Goal: Task Accomplishment & Management: Use online tool/utility

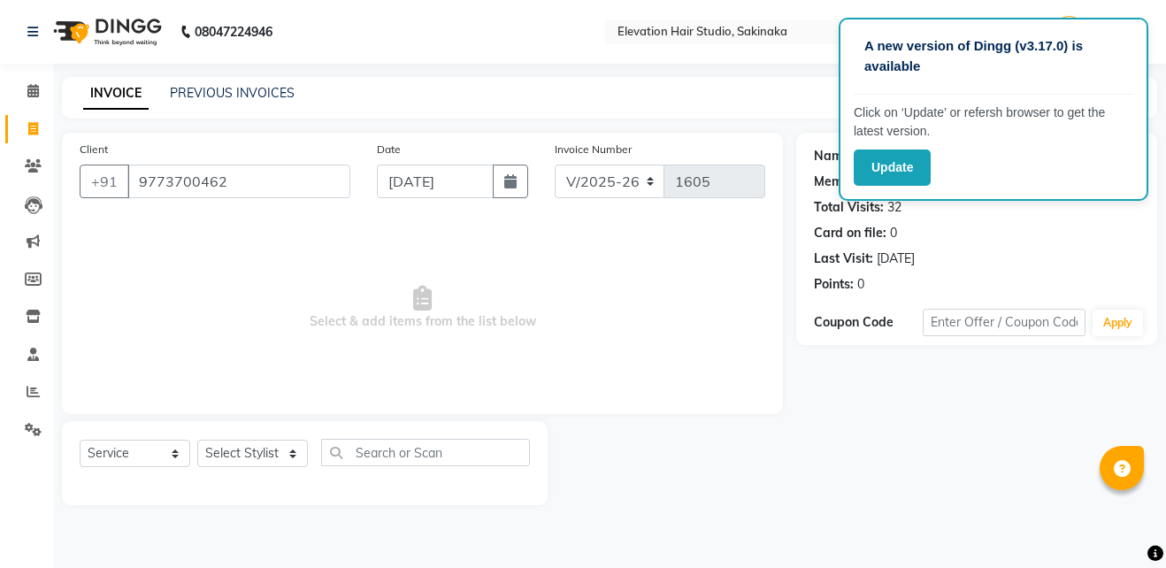
select select "4949"
select select "service"
click at [896, 182] on button "Update" at bounding box center [891, 167] width 77 height 36
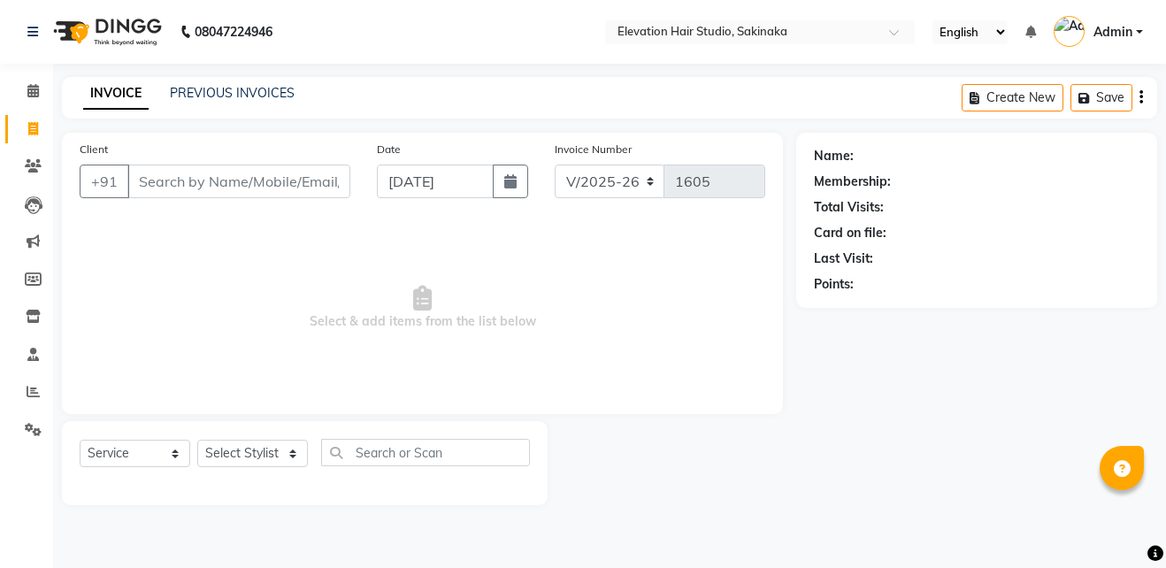
select select "4949"
select select "service"
click at [207, 96] on link "PREVIOUS INVOICES" at bounding box center [232, 93] width 125 height 16
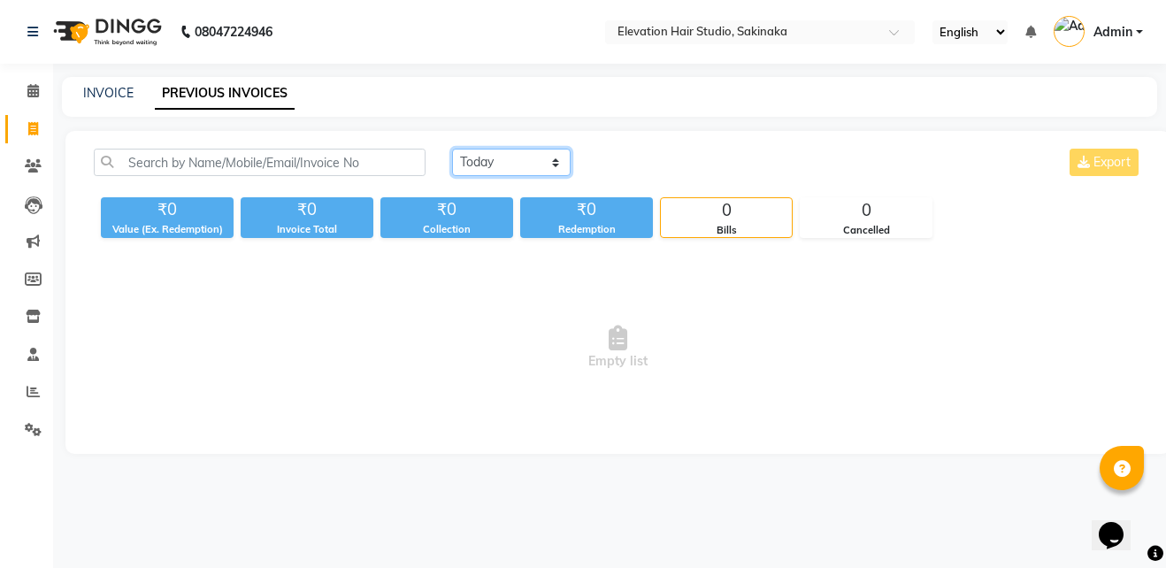
click at [506, 153] on select "[DATE] [DATE] Custom Range" at bounding box center [511, 162] width 119 height 27
select select "range"
click at [452, 149] on select "Today Yesterday Custom Range" at bounding box center [511, 162] width 119 height 27
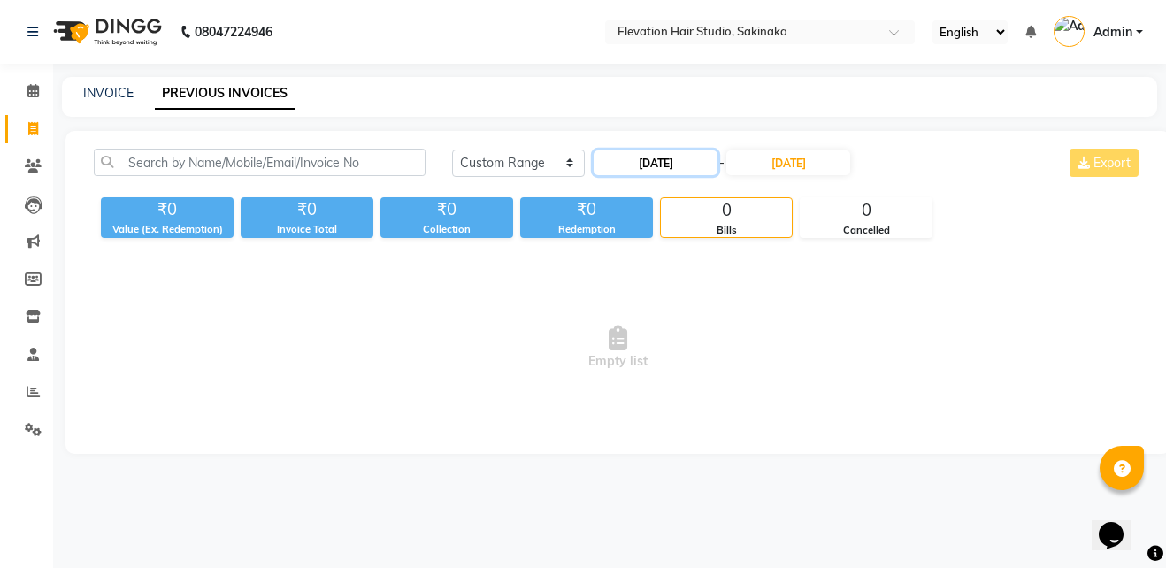
click at [657, 157] on input "01-09-2025" at bounding box center [655, 162] width 124 height 25
select select "9"
select select "2025"
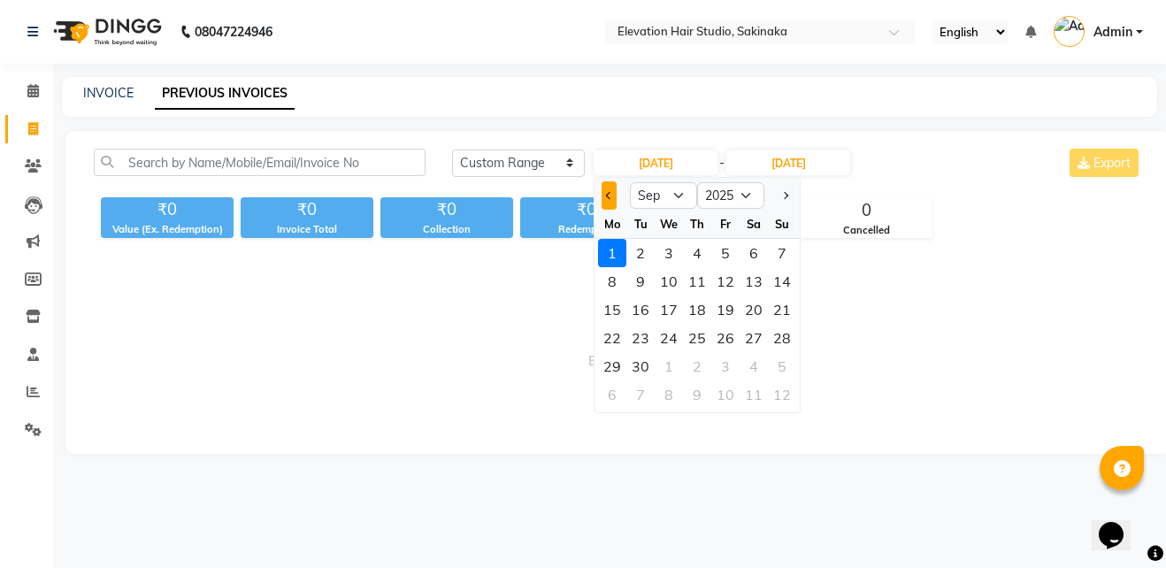
drag, startPoint x: 599, startPoint y: 192, endPoint x: 608, endPoint y: 199, distance: 12.0
click at [608, 199] on div at bounding box center [611, 195] width 35 height 28
click at [608, 199] on span "Previous month" at bounding box center [609, 195] width 7 height 7
select select "8"
click at [729, 253] on div "1" at bounding box center [725, 253] width 28 height 28
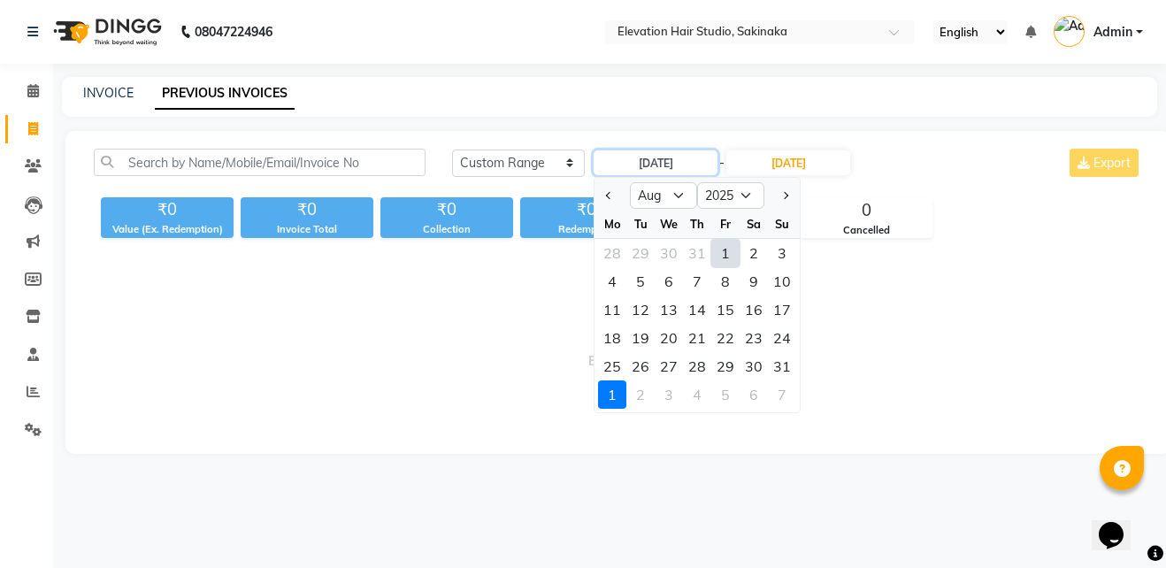
type input "01-08-2025"
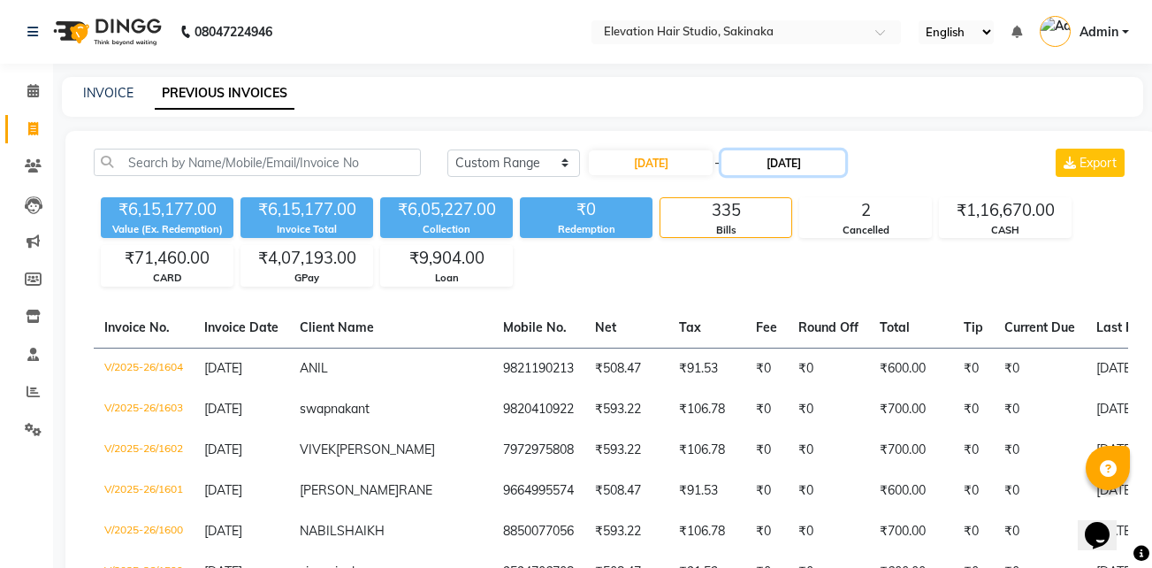
click at [792, 156] on input "01-09-2025" at bounding box center [784, 162] width 124 height 25
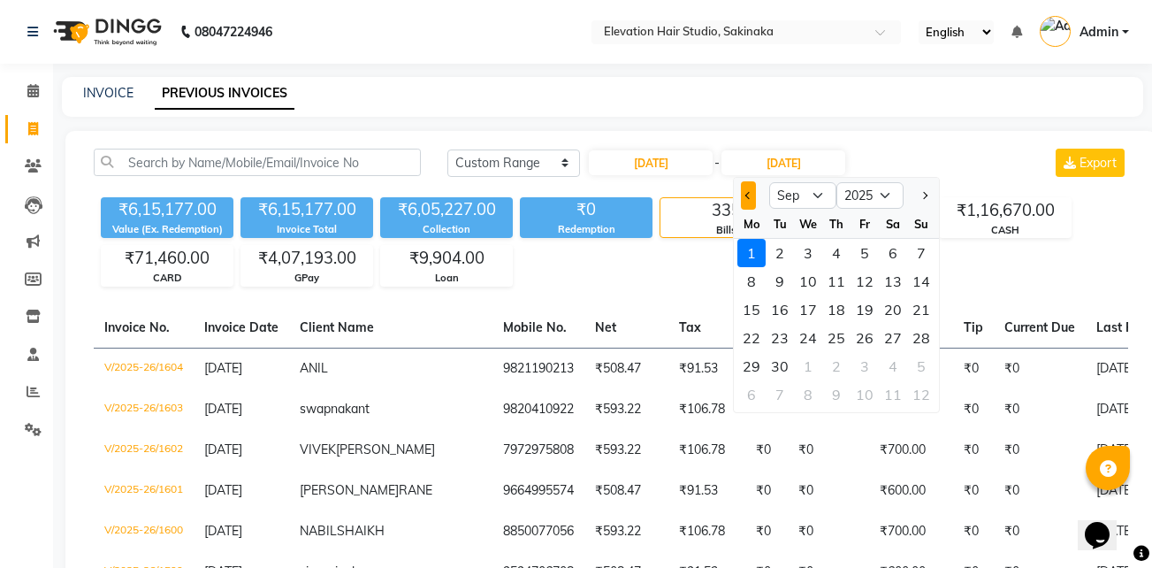
click at [750, 200] on button "Previous month" at bounding box center [748, 195] width 15 height 28
select select "8"
click at [779, 290] on div "5" at bounding box center [780, 281] width 28 height 28
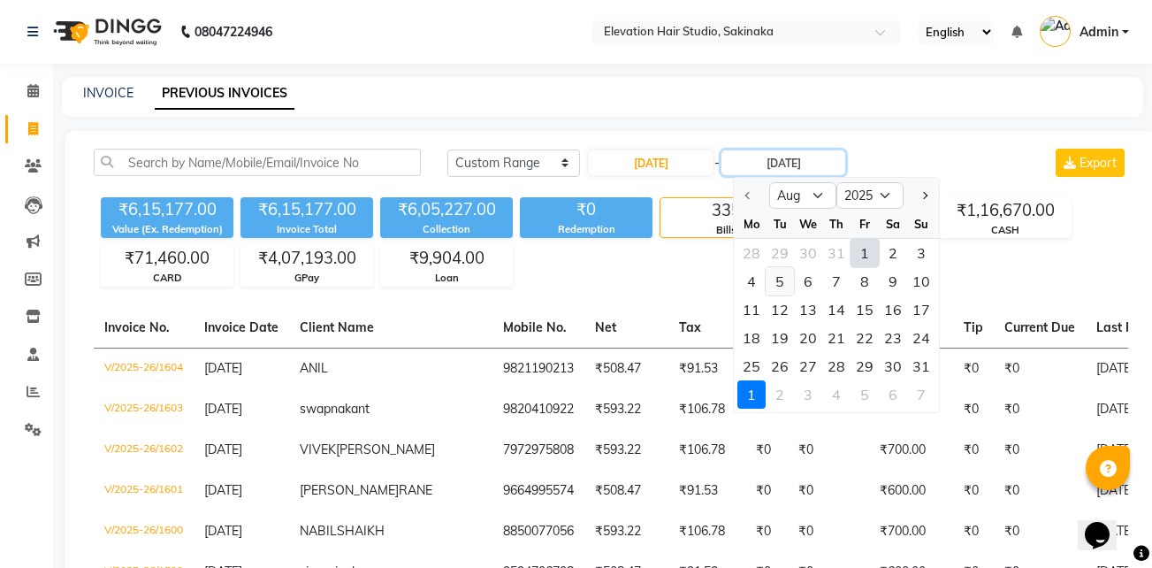
type input "05-08-2025"
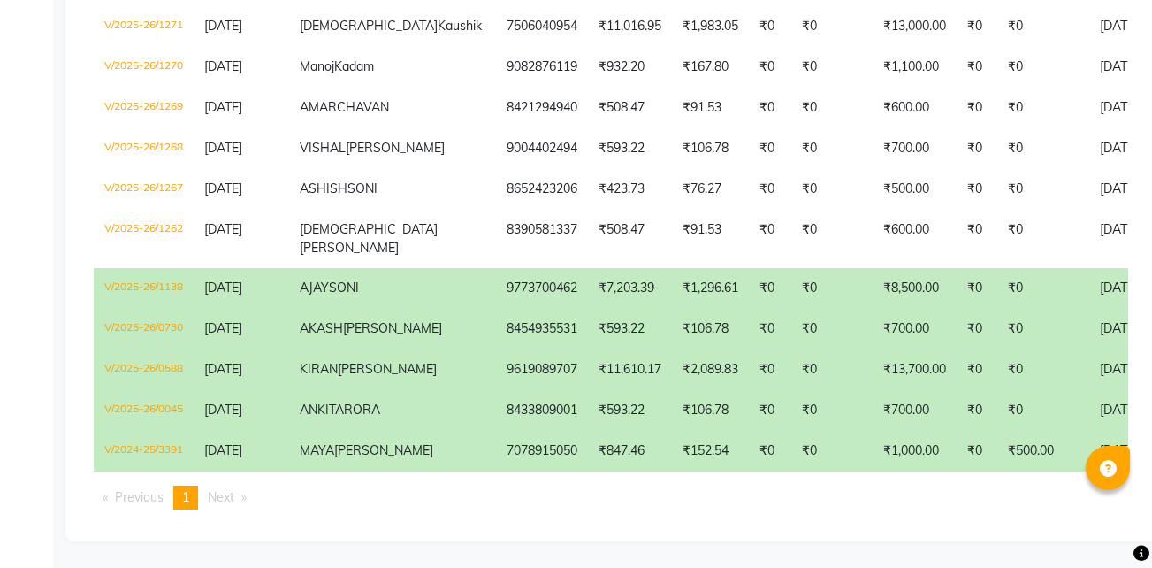
scroll to position [3065, 0]
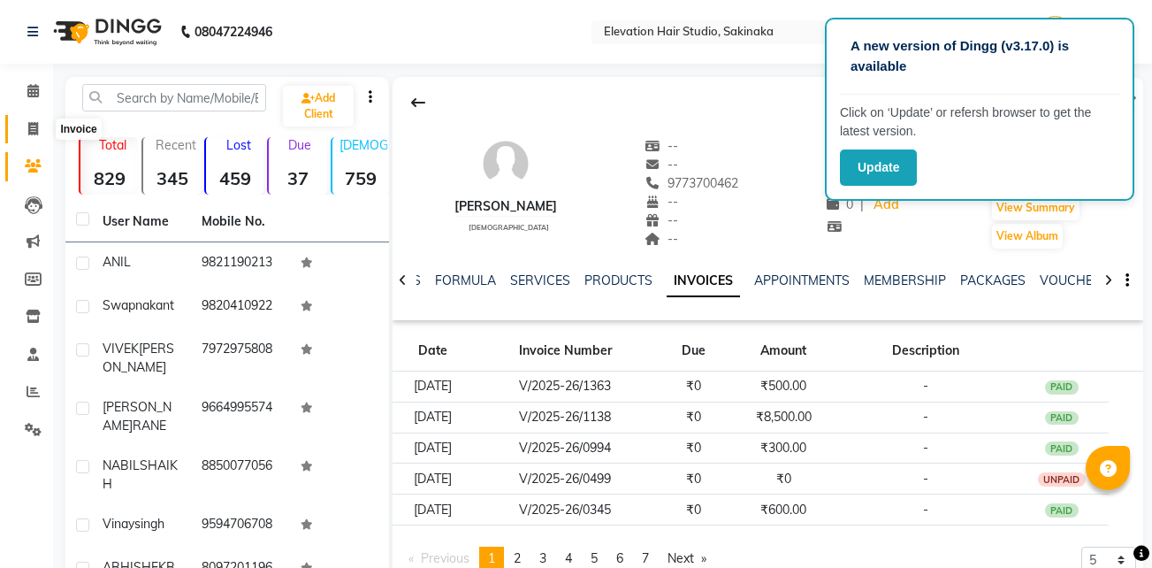
click at [28, 128] on icon at bounding box center [33, 128] width 10 height 13
select select "service"
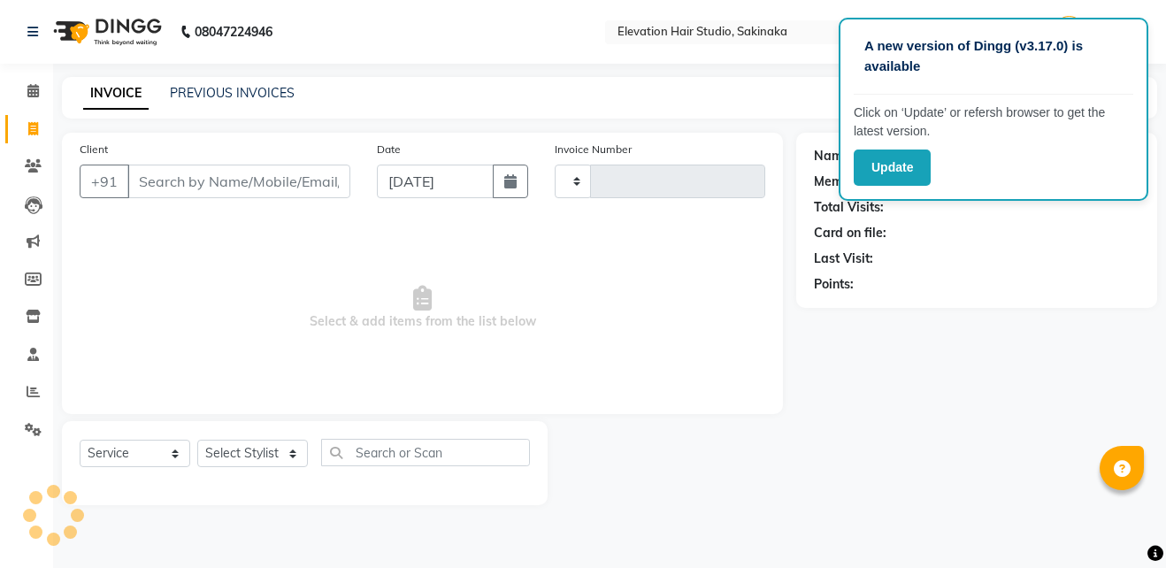
type input "1605"
select select "4949"
click at [224, 187] on input "Client" at bounding box center [238, 181] width 223 height 34
click at [933, 164] on div "Update" at bounding box center [992, 167] width 279 height 36
click at [904, 166] on button "Update" at bounding box center [891, 167] width 77 height 36
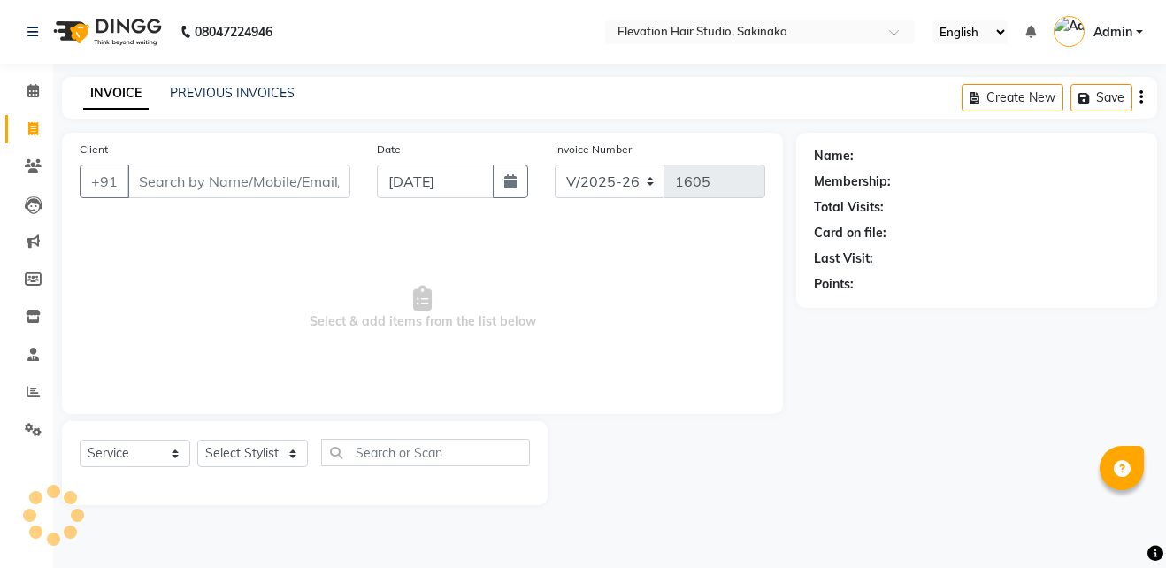
select select "4949"
select select "service"
click at [195, 192] on input "Client" at bounding box center [238, 181] width 223 height 34
type input "9619089707"
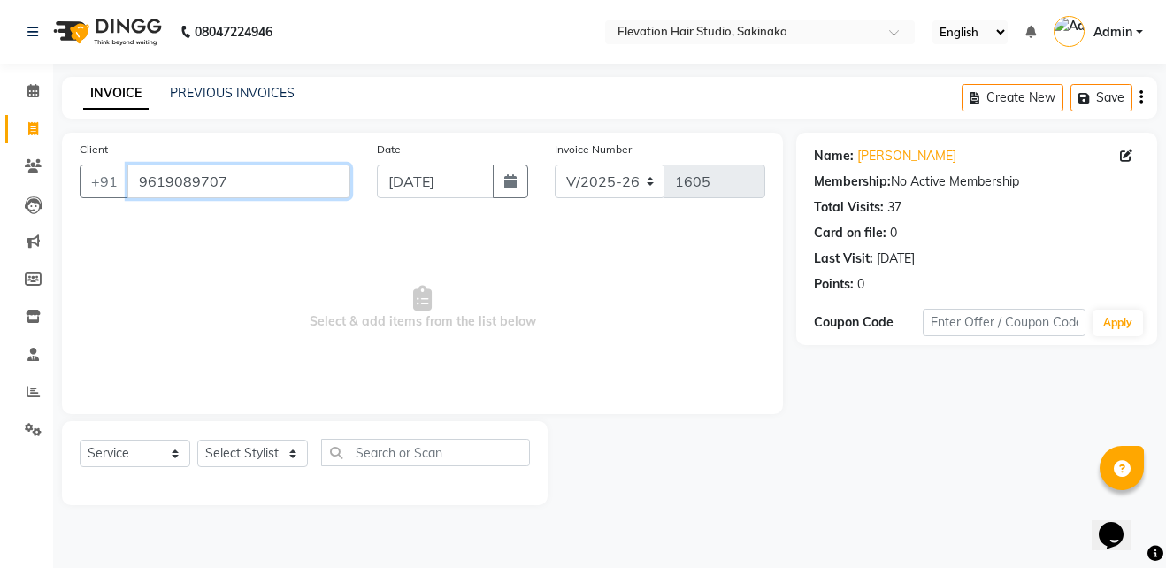
click at [247, 186] on input "9619089707" at bounding box center [238, 181] width 223 height 34
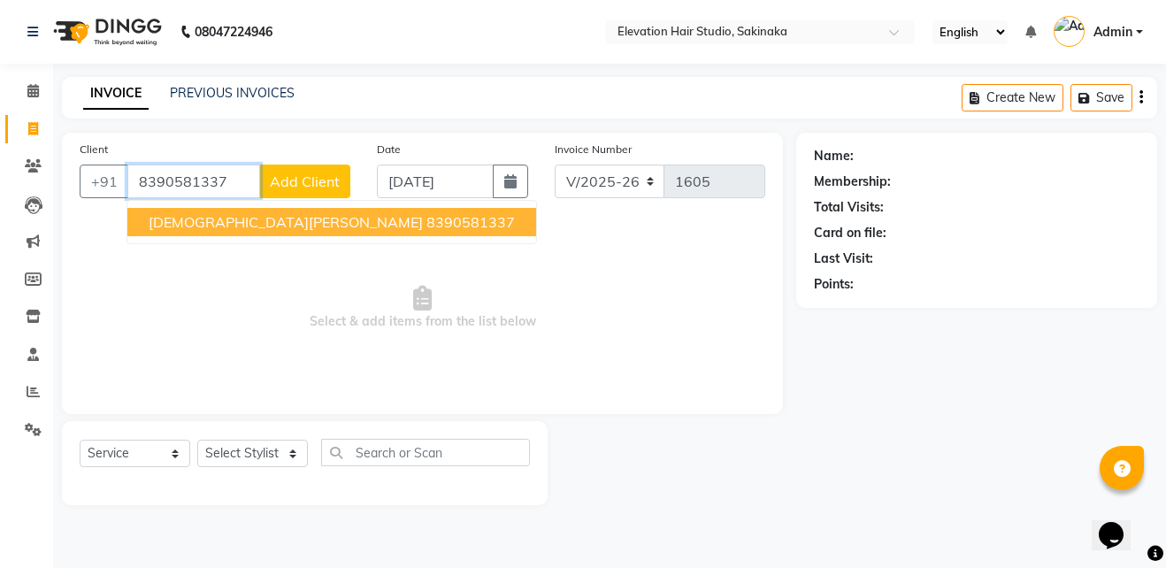
type input "8390581337"
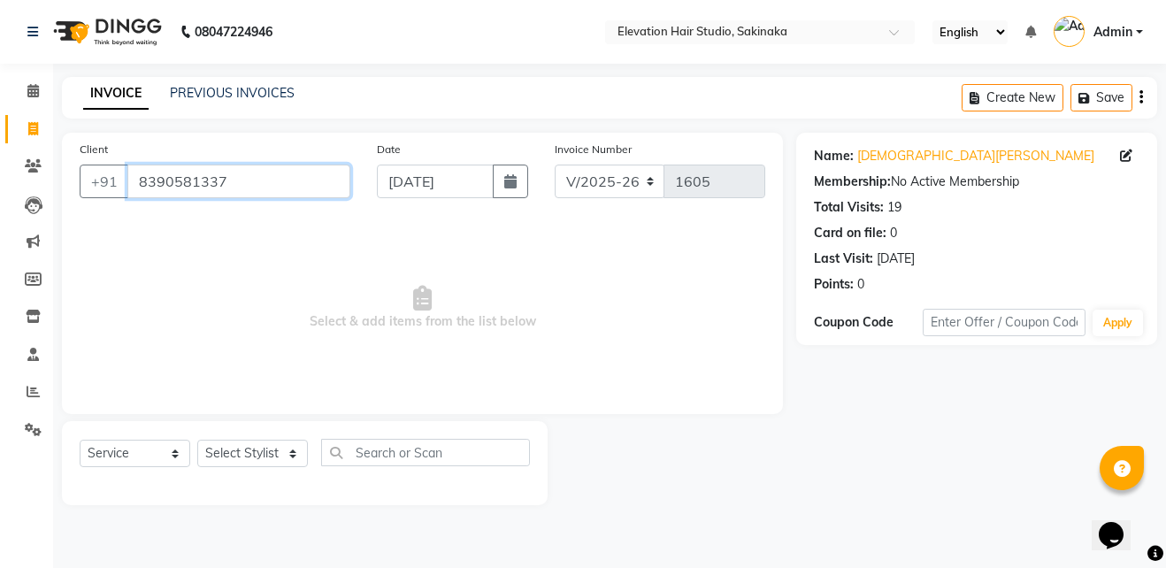
click at [270, 174] on input "8390581337" at bounding box center [238, 181] width 223 height 34
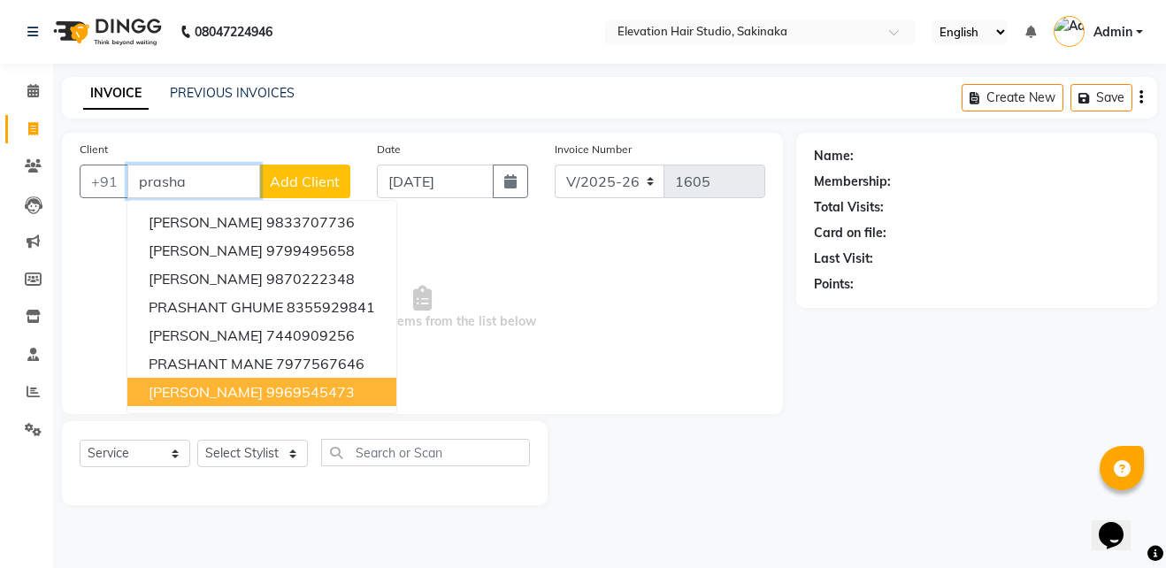
click at [256, 393] on span "PRASHANT GAWADE" at bounding box center [206, 392] width 114 height 18
type input "9969545473"
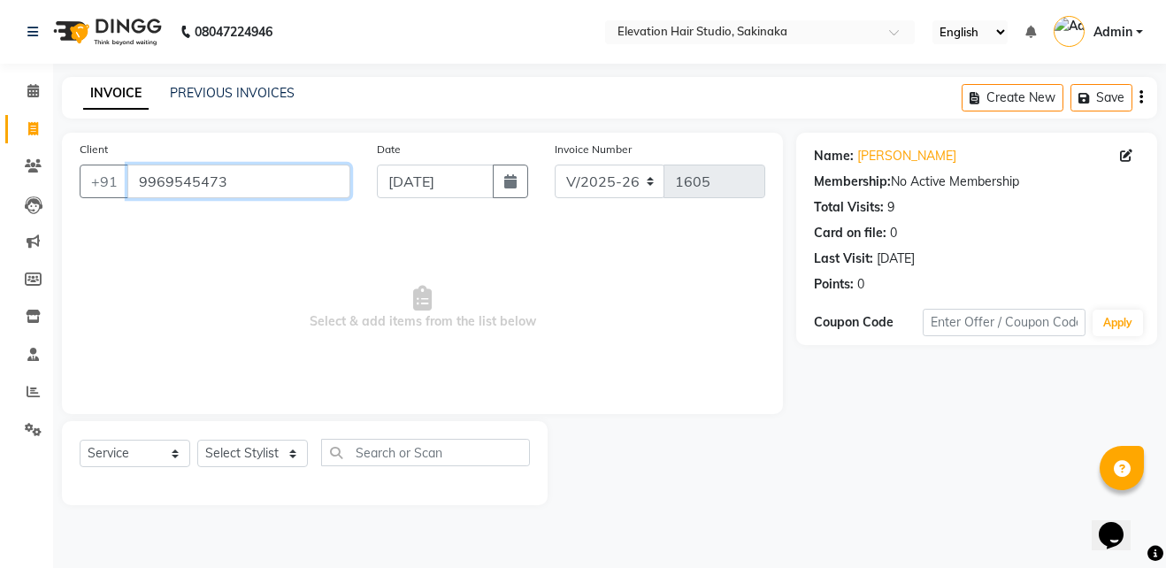
click at [264, 192] on input "9969545473" at bounding box center [238, 181] width 223 height 34
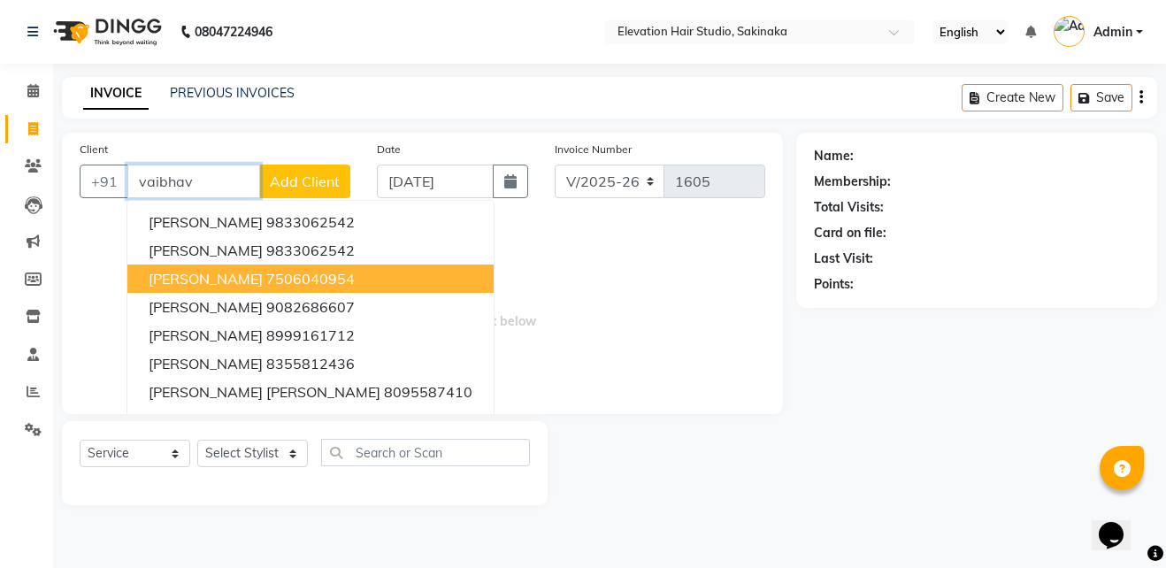
click at [260, 276] on button "Vaibhav Kaushik 7506040954" at bounding box center [310, 278] width 366 height 28
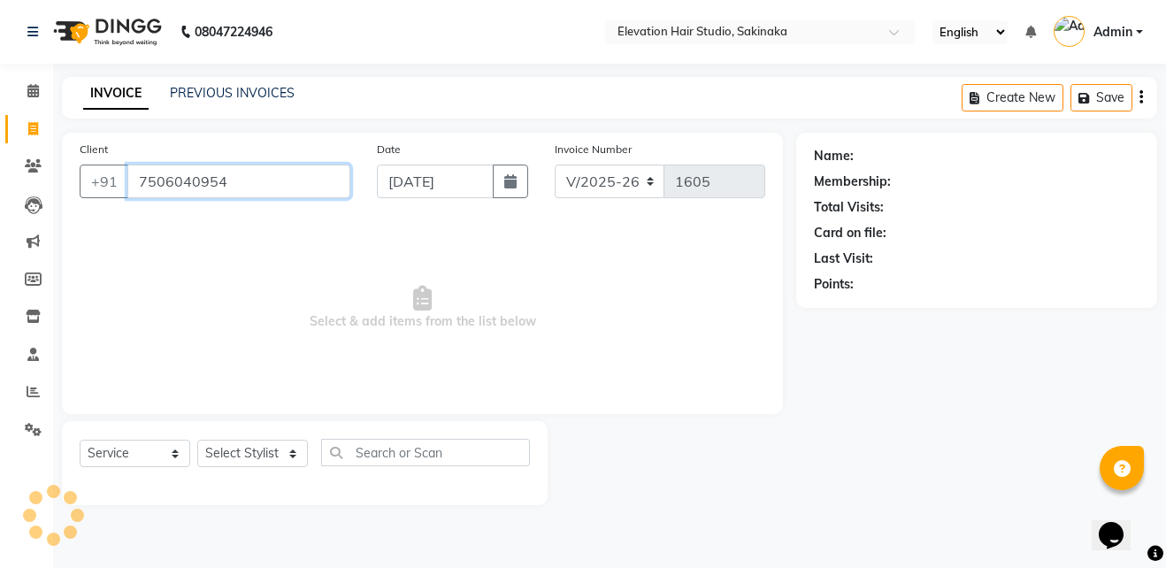
type input "7506040954"
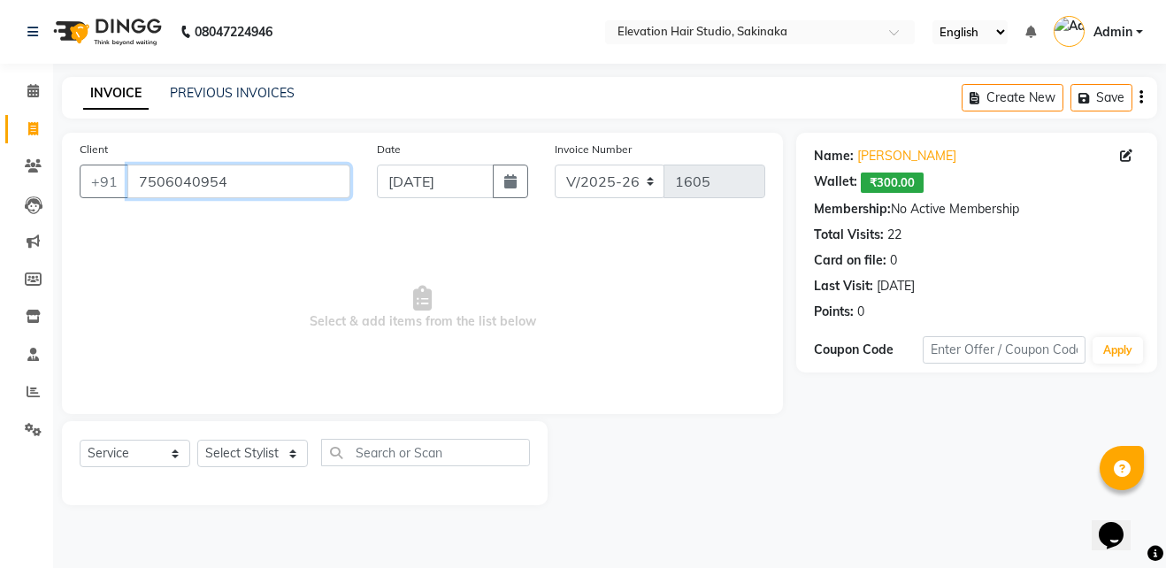
click at [292, 176] on input "7506040954" at bounding box center [238, 181] width 223 height 34
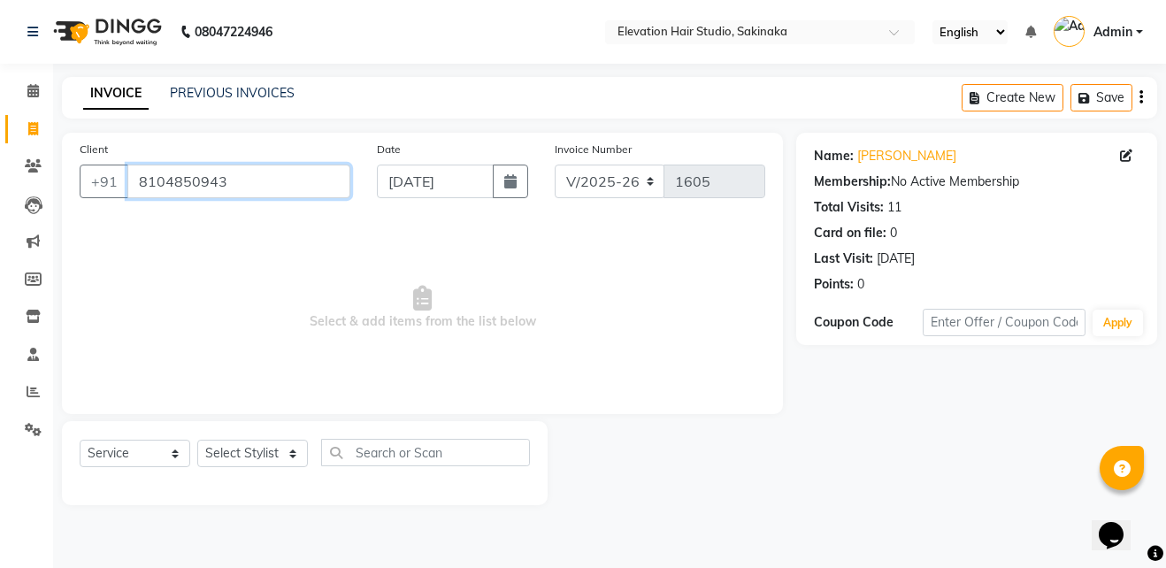
click at [324, 177] on input "8104850943" at bounding box center [238, 181] width 223 height 34
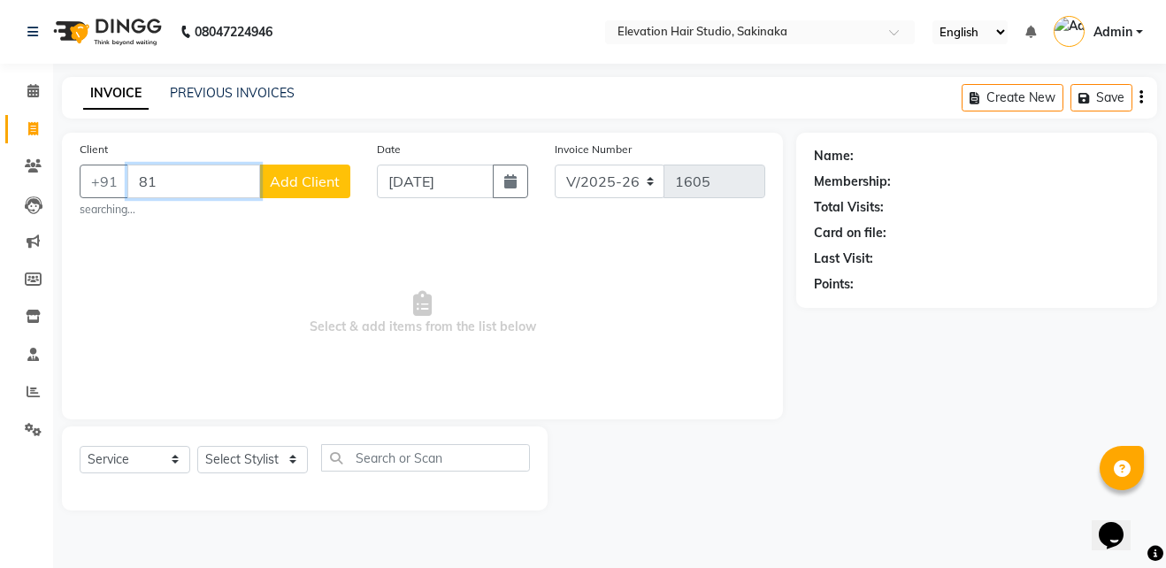
type input "8"
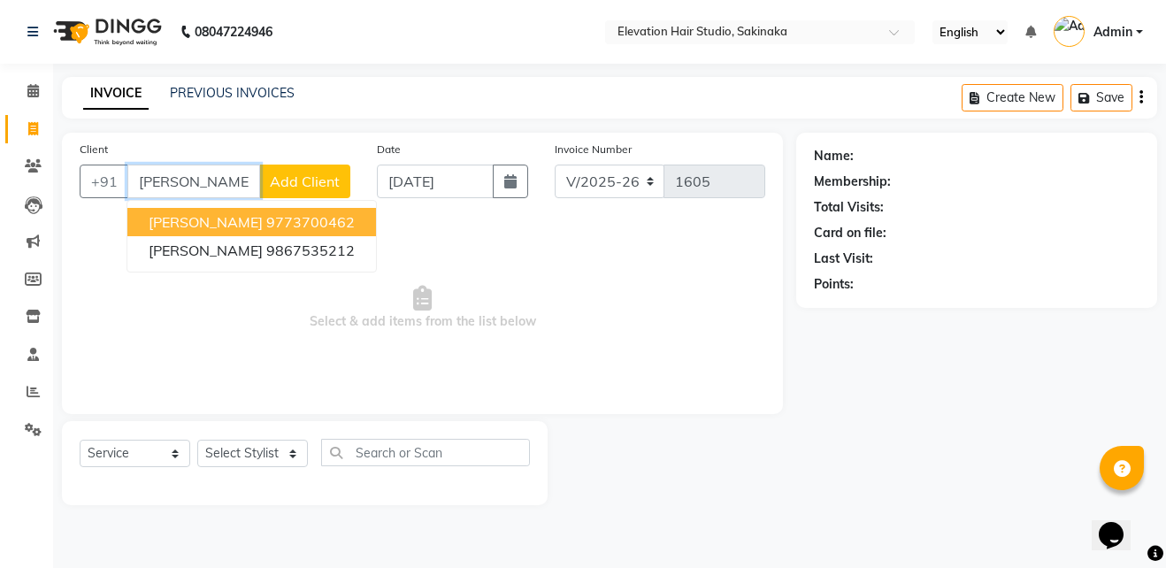
click at [317, 211] on button "AJAY SONI 9773700462" at bounding box center [251, 222] width 249 height 28
type input "9773700462"
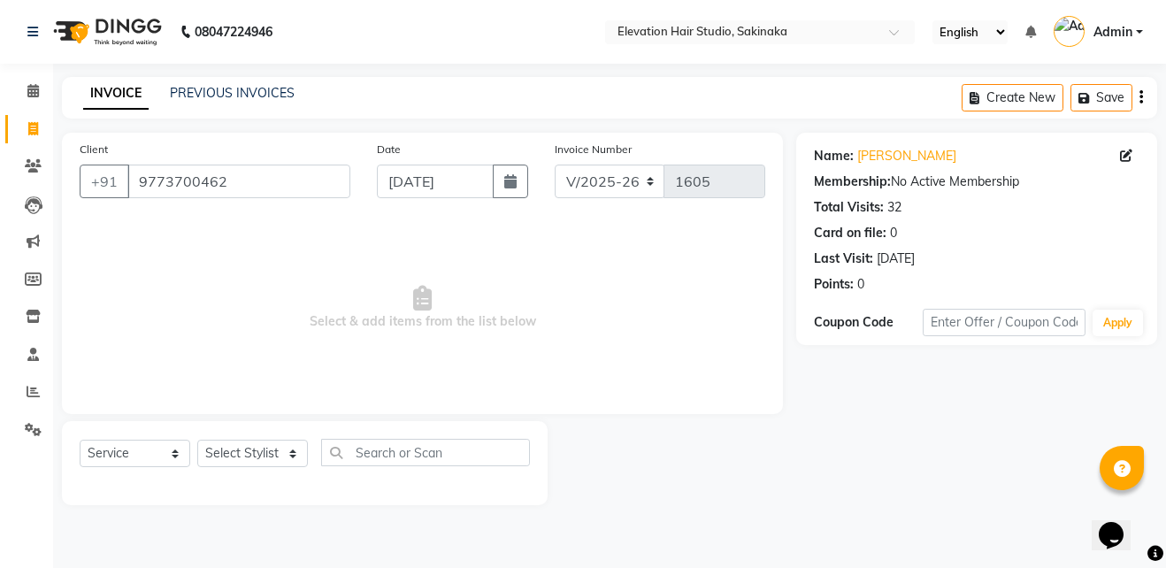
click at [874, 146] on div "Name: Ajay Soni Membership: No Active Membership Total Visits: 32 Card on file:…" at bounding box center [976, 217] width 325 height 154
click at [883, 159] on link "Ajay Soni" at bounding box center [906, 156] width 99 height 19
click at [251, 197] on input "9773700462" at bounding box center [238, 181] width 223 height 34
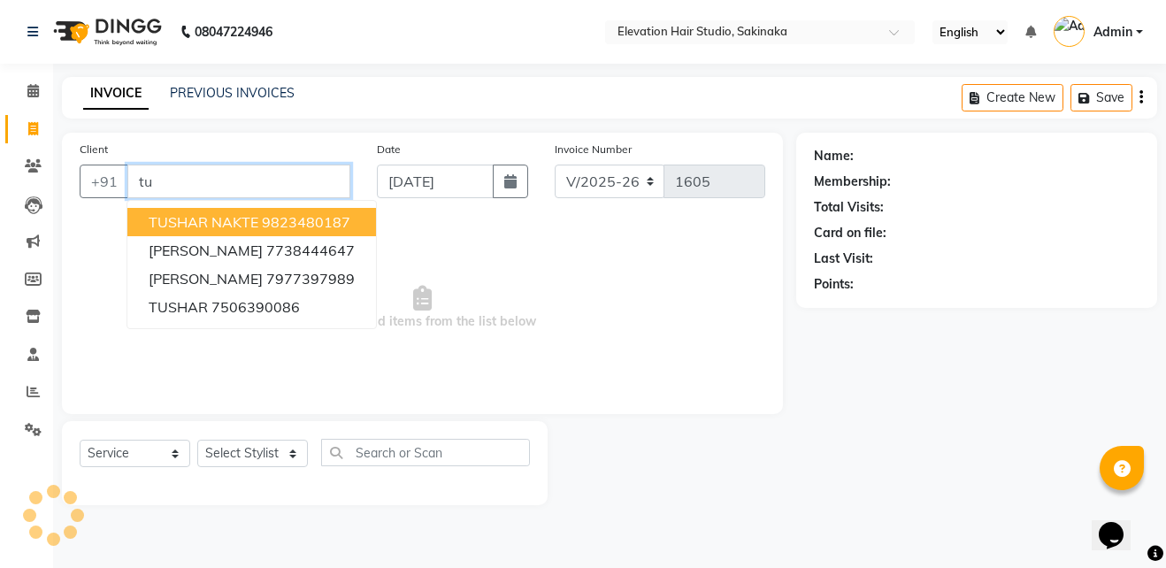
type input "t"
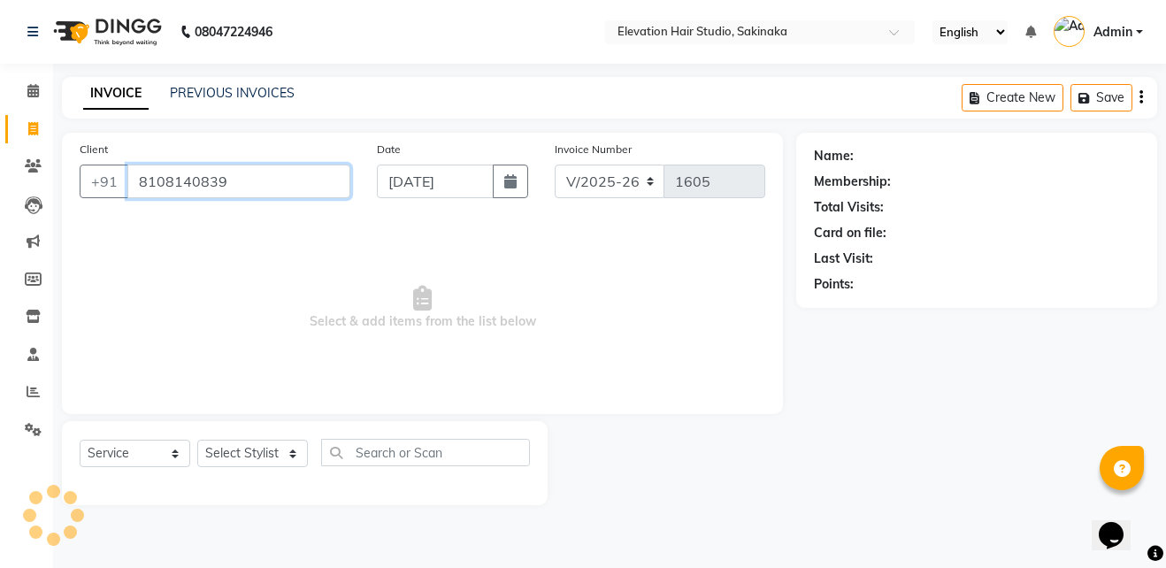
type input "8108140839"
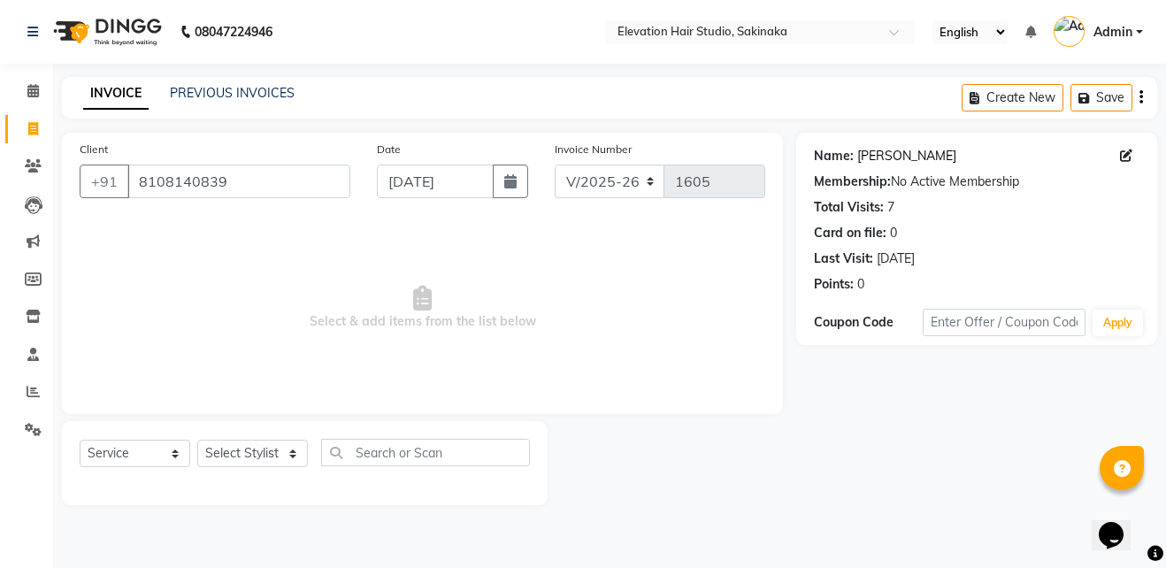
click at [892, 155] on link "Tukaram Patil" at bounding box center [906, 156] width 99 height 19
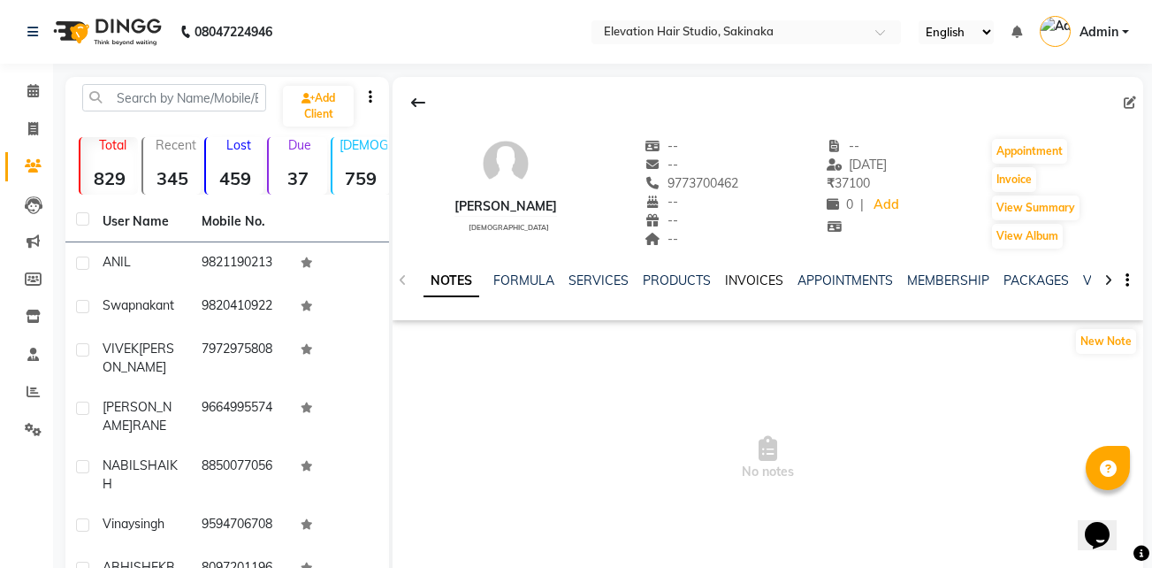
click at [730, 282] on link "INVOICES" at bounding box center [754, 280] width 58 height 16
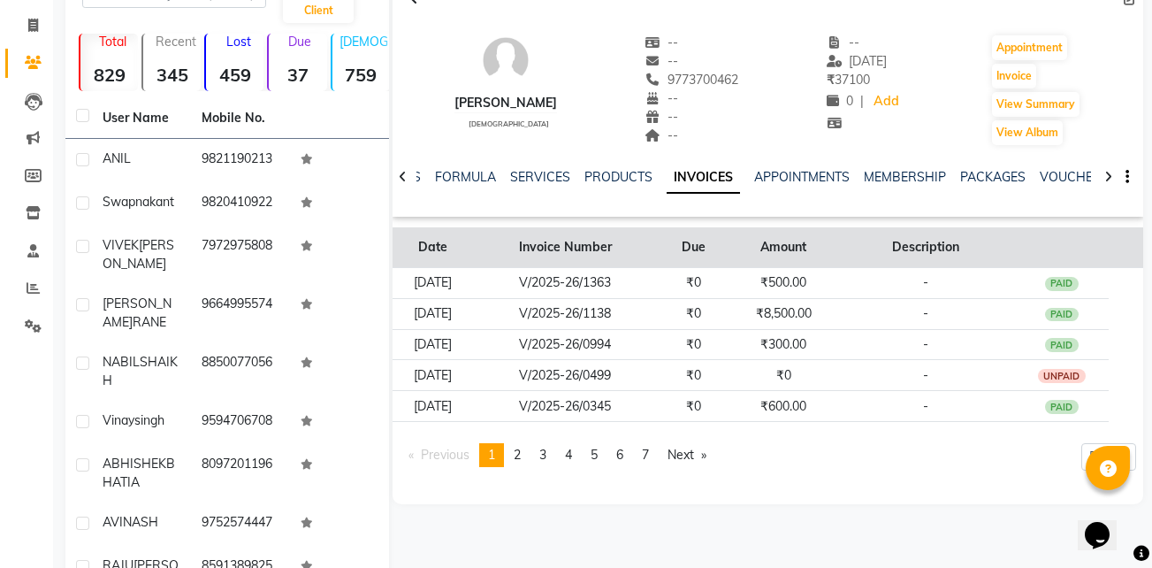
scroll to position [114, 0]
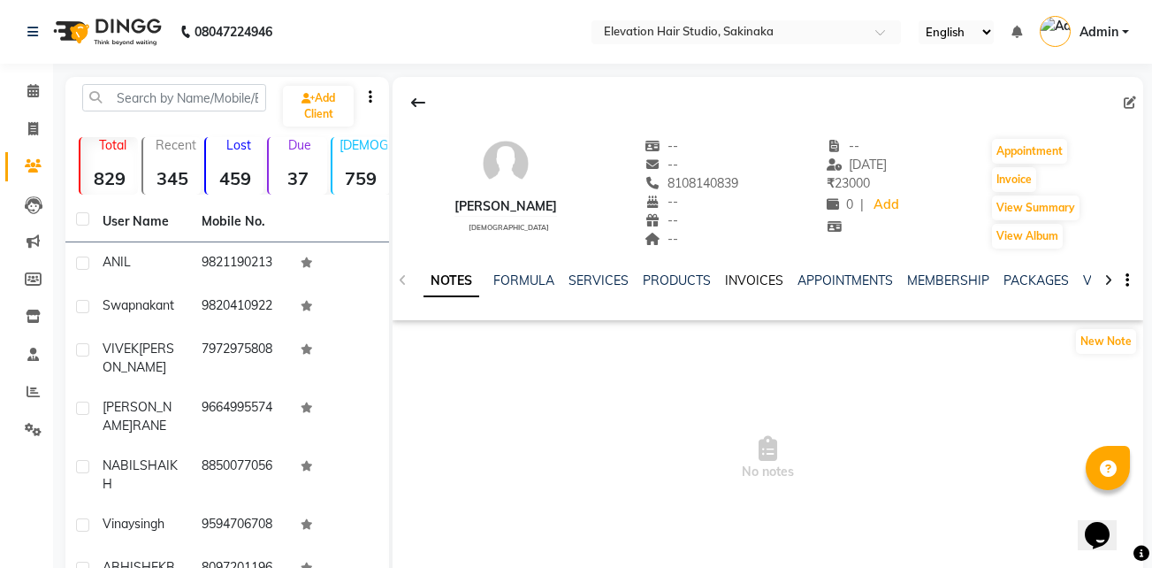
click at [752, 286] on link "INVOICES" at bounding box center [754, 280] width 58 height 16
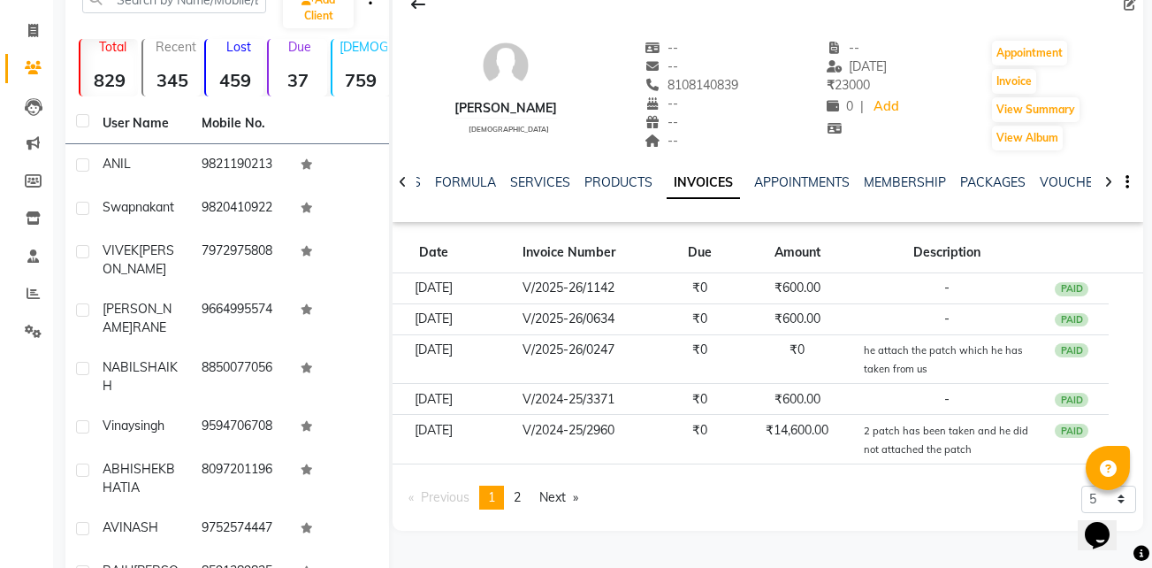
scroll to position [145, 0]
